Goal: Find specific page/section: Find specific page/section

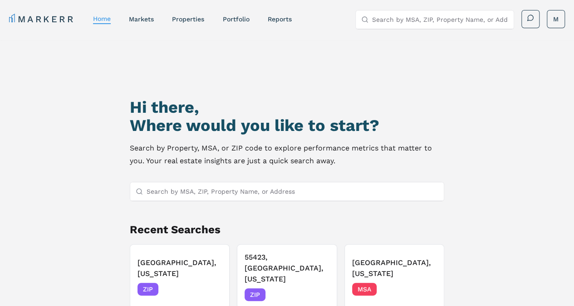
click at [214, 190] on input "Search by MSA, ZIP, Property Name, or Address" at bounding box center [293, 191] width 292 height 18
click at [206, 190] on input "Search by MSA, ZIP, Property Name, or Address" at bounding box center [293, 191] width 292 height 18
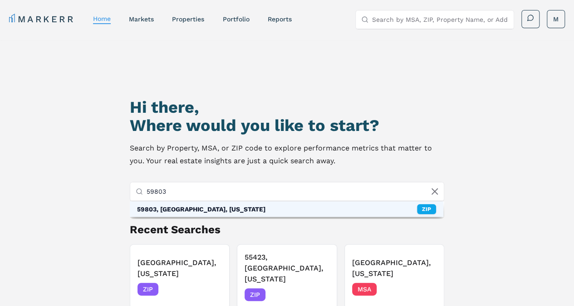
type input "59803"
click at [189, 207] on div "59803, [GEOGRAPHIC_DATA], [US_STATE]" at bounding box center [201, 208] width 129 height 9
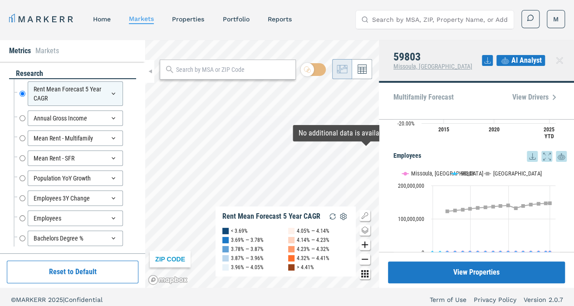
scroll to position [768, 0]
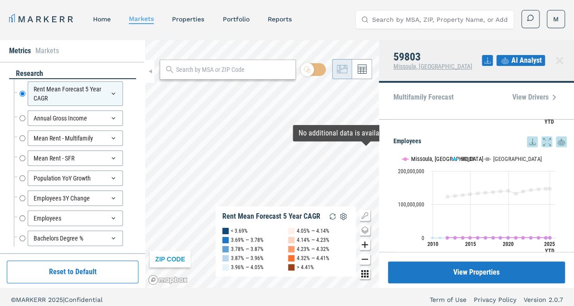
click at [434, 157] on text "Missoula, MT" at bounding box center [447, 158] width 72 height 7
click at [497, 158] on button "Show USA" at bounding box center [494, 158] width 19 height 7
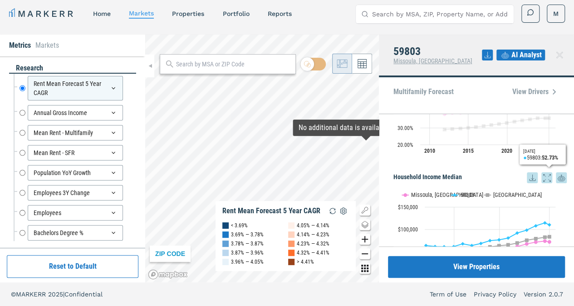
scroll to position [1007, 0]
